Goal: Transaction & Acquisition: Purchase product/service

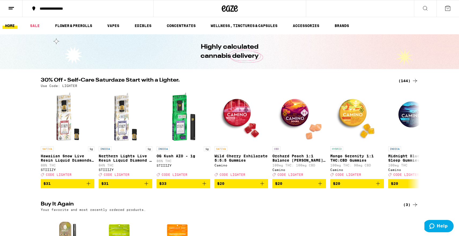
click at [448, 7] on icon at bounding box center [448, 8] width 6 height 6
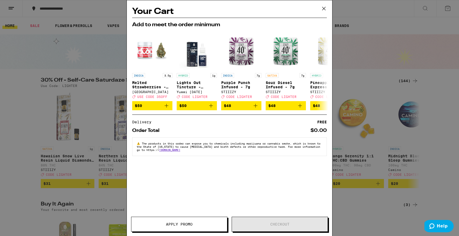
click at [325, 10] on icon at bounding box center [324, 9] width 8 height 8
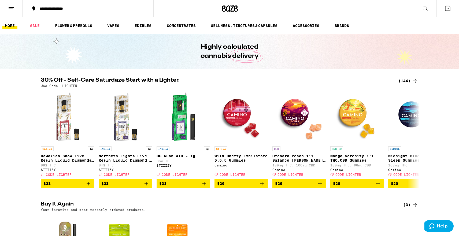
click at [447, 9] on icon at bounding box center [448, 8] width 6 height 6
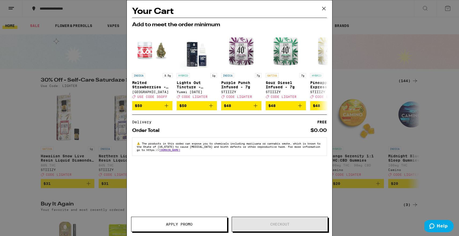
click at [322, 10] on icon at bounding box center [324, 9] width 8 height 8
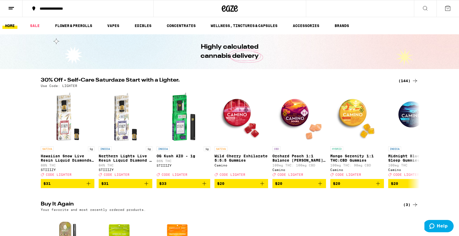
click at [12, 10] on icon at bounding box center [11, 8] width 6 height 6
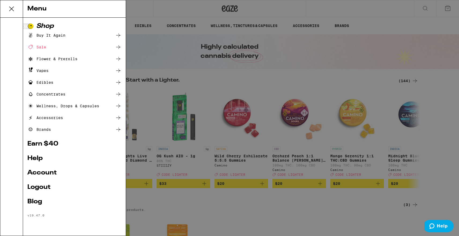
click at [173, 60] on div "Menu Shop Buy It Again Sale Flower & Prerolls Vapes Edibles Concentrates Wellne…" at bounding box center [229, 118] width 459 height 236
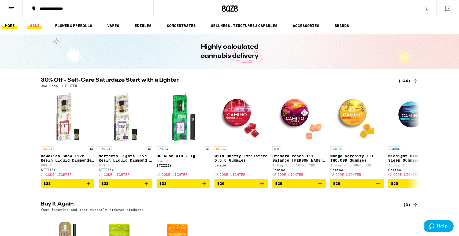
click at [36, 24] on link "SALE" at bounding box center [34, 26] width 15 height 6
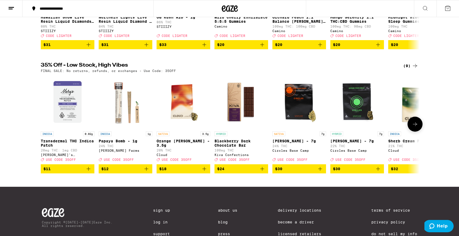
scroll to position [123, 0]
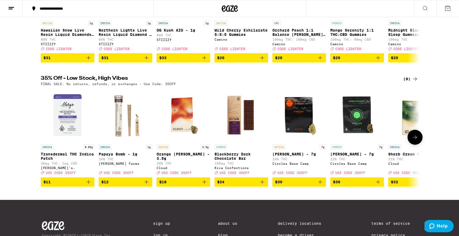
click at [415, 141] on icon at bounding box center [415, 137] width 6 height 6
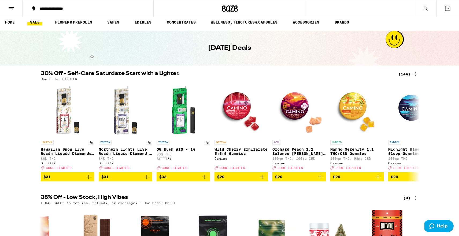
scroll to position [0, 0]
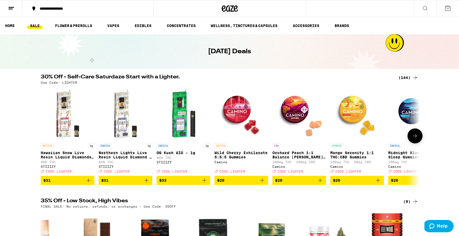
click at [415, 137] on icon at bounding box center [415, 136] width 6 height 6
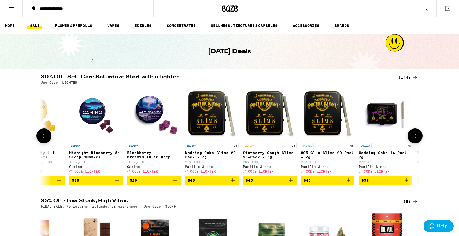
click at [415, 137] on icon at bounding box center [415, 136] width 6 height 6
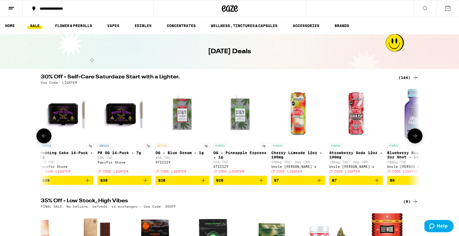
click at [415, 137] on icon at bounding box center [415, 136] width 6 height 6
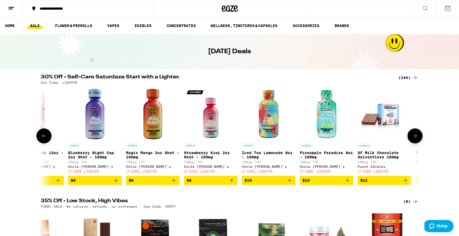
click at [415, 137] on icon at bounding box center [415, 136] width 6 height 6
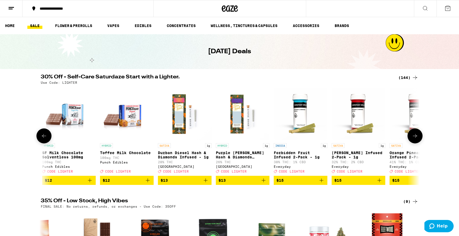
scroll to position [0, 1276]
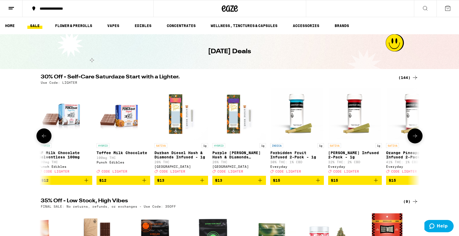
click at [415, 137] on icon at bounding box center [415, 136] width 6 height 6
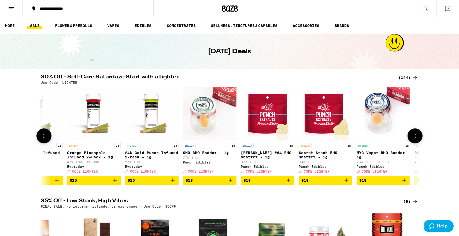
click at [415, 137] on icon at bounding box center [415, 136] width 6 height 6
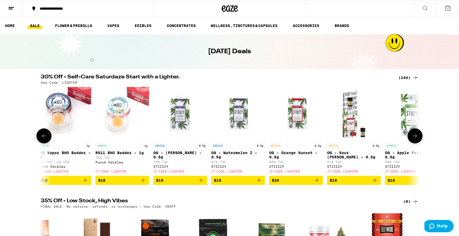
click at [415, 137] on icon at bounding box center [415, 136] width 6 height 6
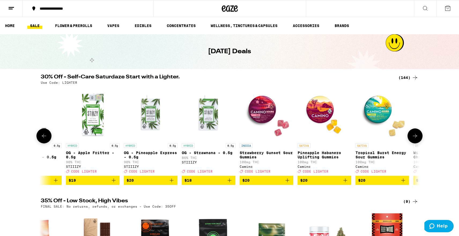
click at [415, 137] on icon at bounding box center [415, 136] width 6 height 6
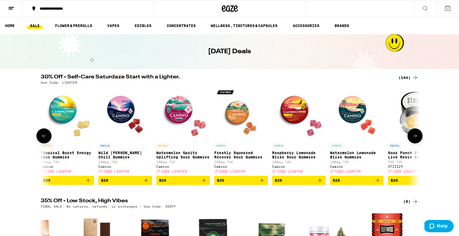
scroll to position [0, 2552]
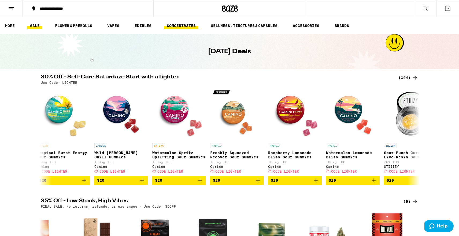
click at [186, 25] on link "CONCENTRATES" at bounding box center [181, 26] width 34 height 6
